Goal: Check status: Check status

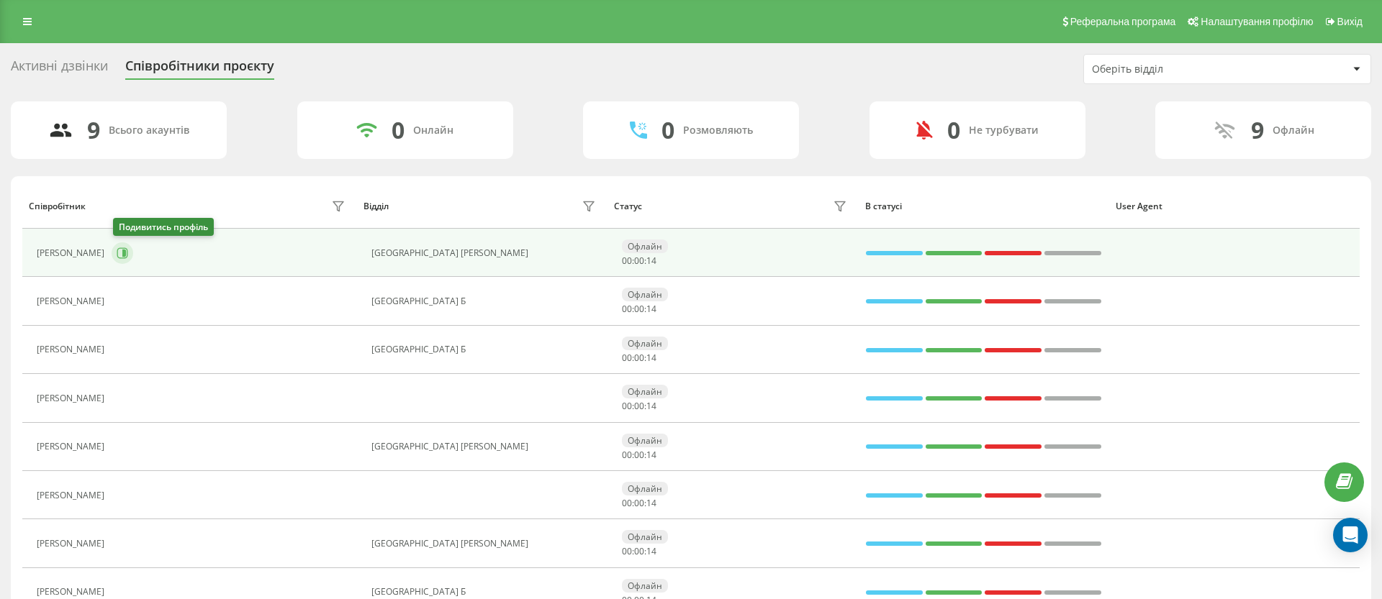
click at [120, 251] on icon at bounding box center [123, 254] width 12 height 12
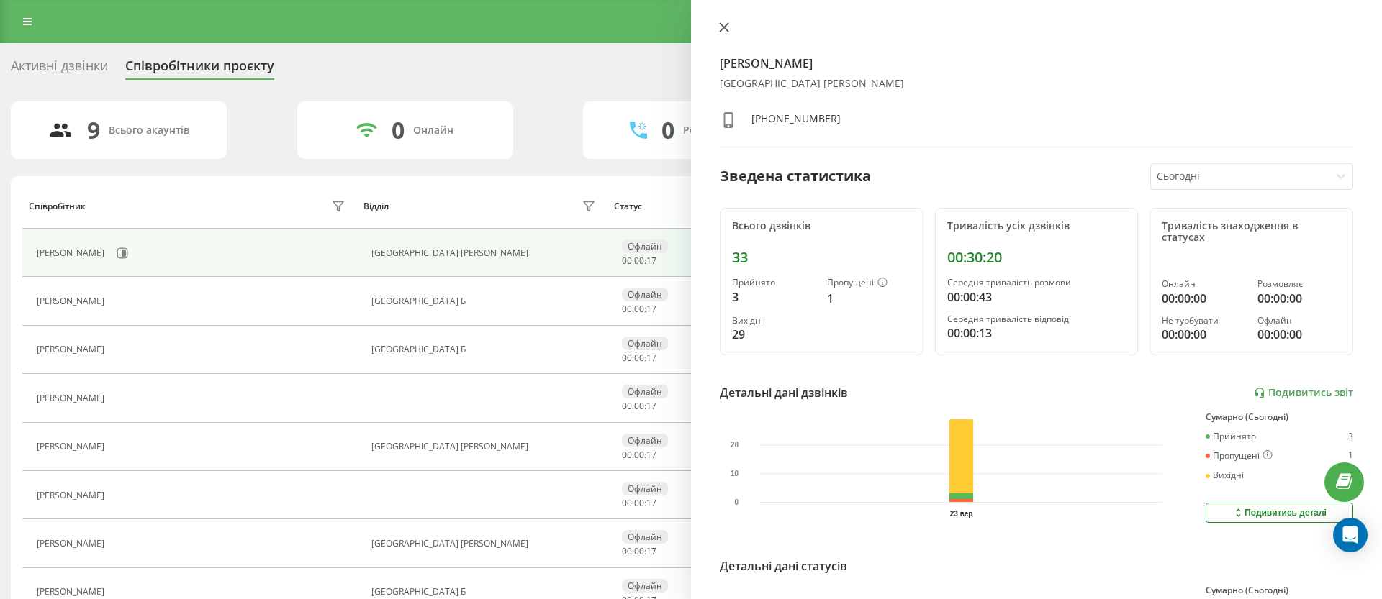
click at [727, 25] on icon at bounding box center [724, 27] width 10 height 10
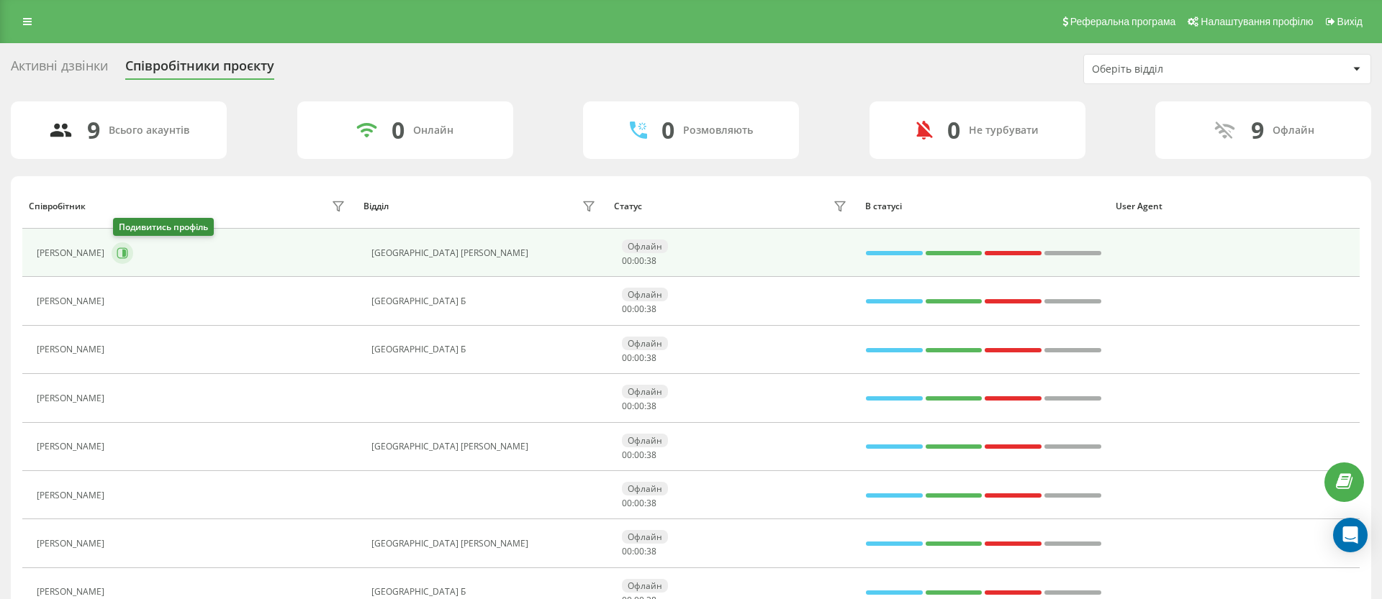
click at [115, 255] on button at bounding box center [123, 254] width 22 height 22
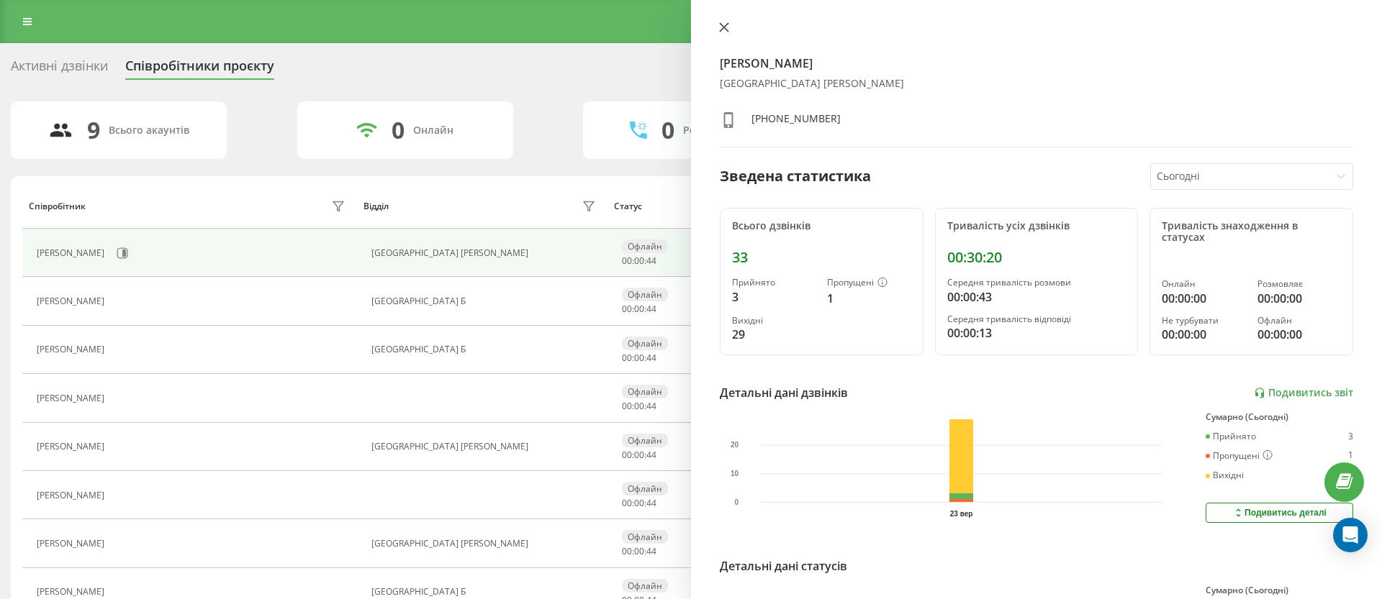
click at [727, 22] on button at bounding box center [724, 29] width 19 height 14
